Goal: Check status: Check status

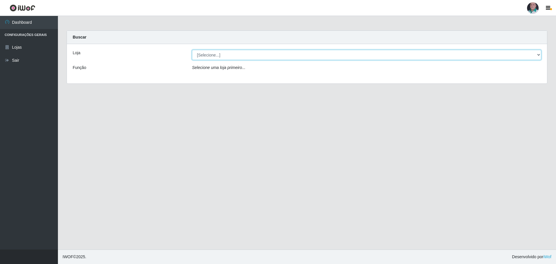
click at [201, 56] on select "[Selecione...] Mar Vermelho - Loja 05" at bounding box center [366, 55] width 349 height 10
select select "252"
click at [192, 50] on select "[Selecione...] Mar Vermelho - Loja 05" at bounding box center [366, 55] width 349 height 10
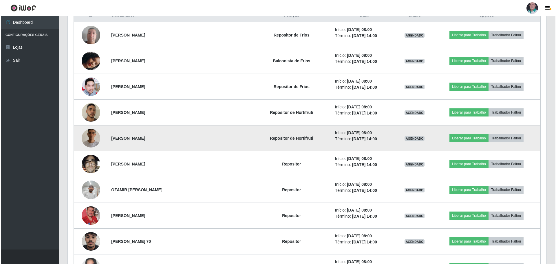
scroll to position [260, 0]
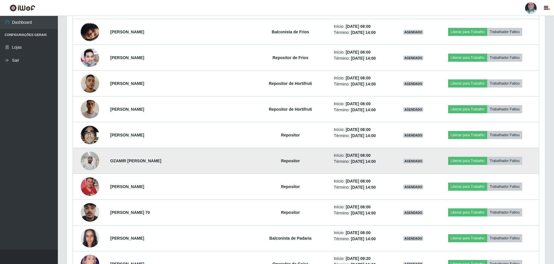
click at [92, 162] on img at bounding box center [90, 160] width 19 height 25
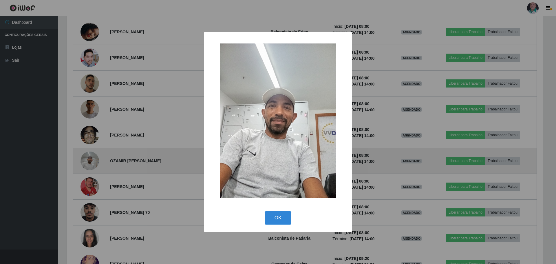
click at [92, 162] on div "× OK Cancel" at bounding box center [278, 132] width 556 height 264
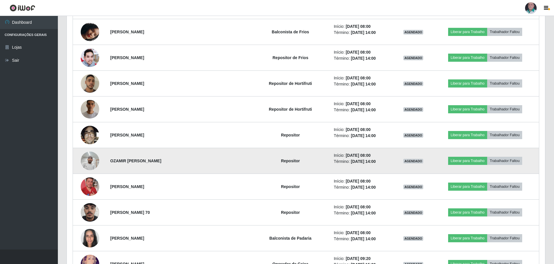
scroll to position [120, 478]
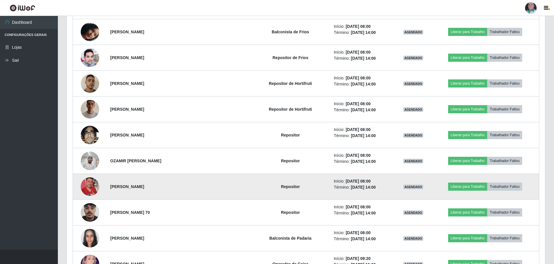
click at [94, 186] on img at bounding box center [90, 186] width 19 height 33
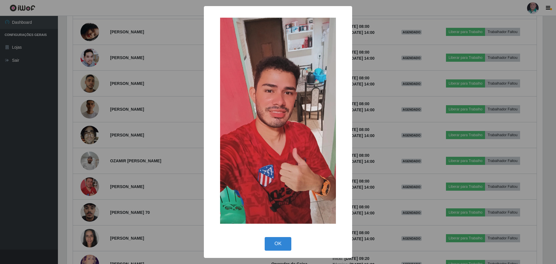
click at [95, 186] on div "× OK Cancel" at bounding box center [278, 132] width 556 height 264
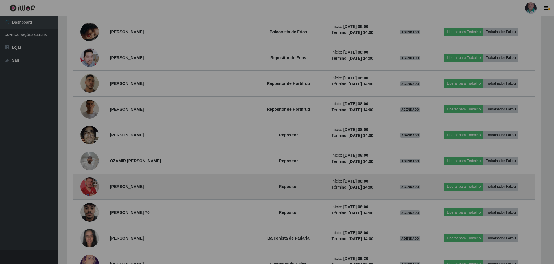
scroll to position [120, 478]
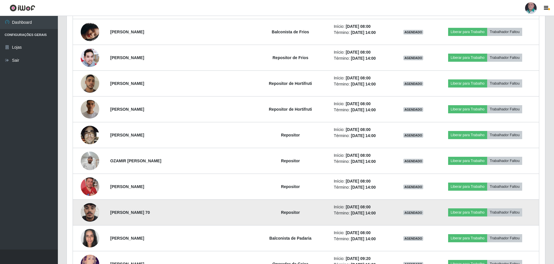
click at [94, 208] on img at bounding box center [90, 212] width 19 height 33
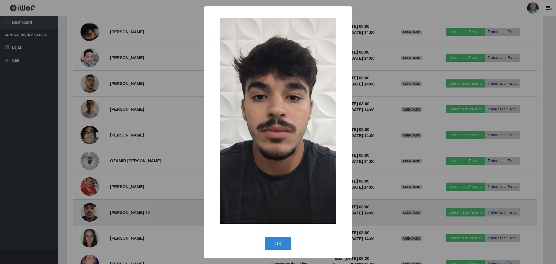
click at [94, 208] on div "× OK Cancel" at bounding box center [278, 132] width 556 height 264
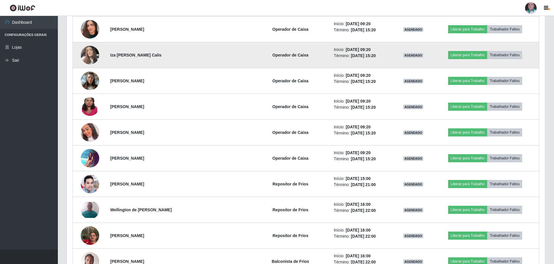
scroll to position [521, 0]
